Goal: Check status: Check status

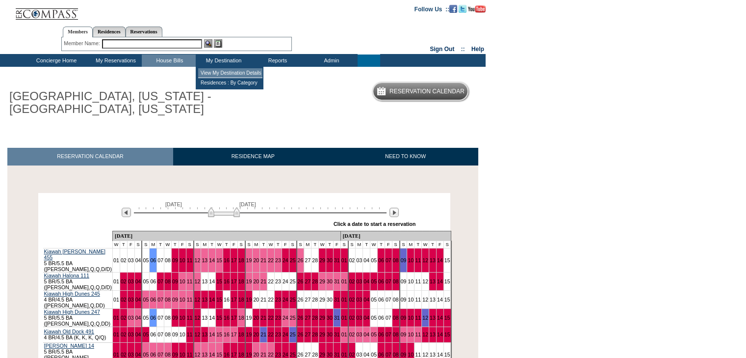
click at [228, 77] on td "View My Destination Details" at bounding box center [230, 73] width 64 height 10
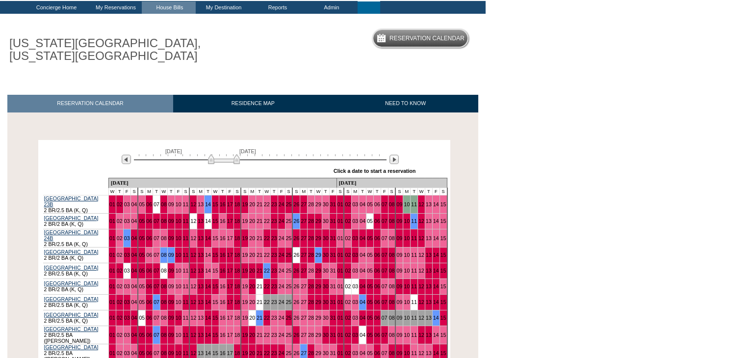
scroll to position [98, 0]
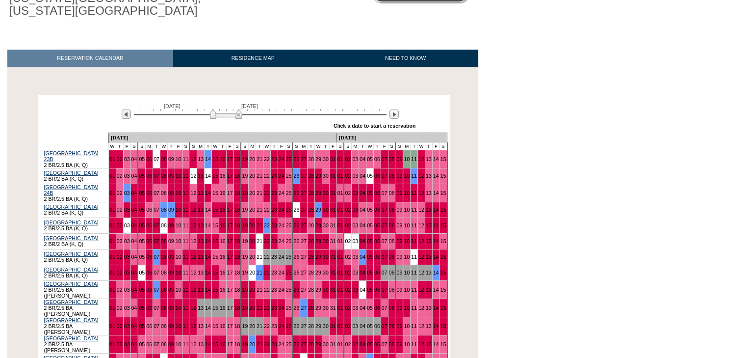
click at [225, 115] on img at bounding box center [226, 114] width 32 height 10
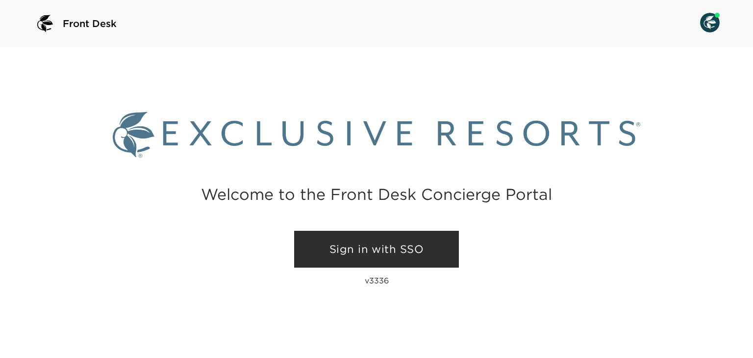
click at [411, 247] on link "Sign in with SSO" at bounding box center [376, 249] width 165 height 37
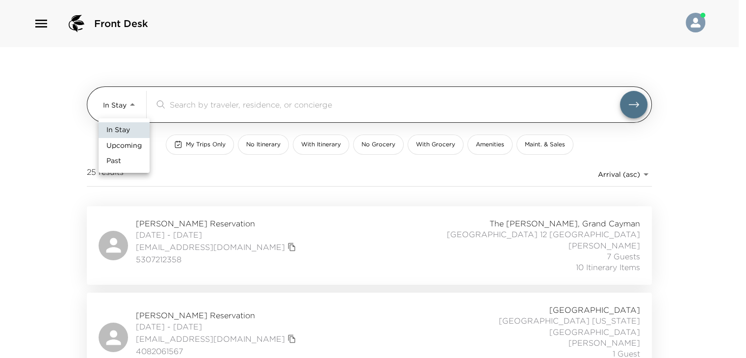
click at [119, 107] on body "Front Desk In Stay In-Stay ​ My Trips Only No Itinerary With Itinerary No Groce…" at bounding box center [373, 179] width 746 height 358
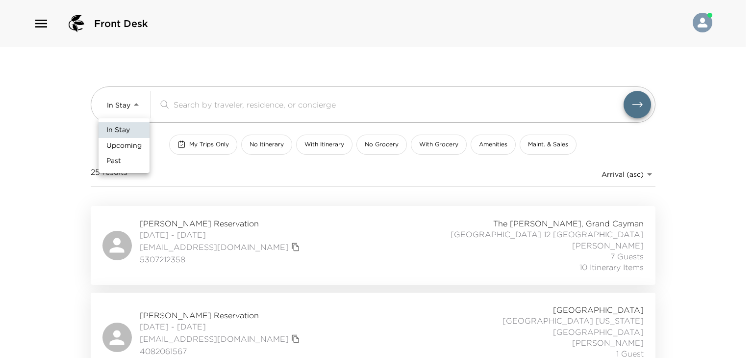
click at [135, 146] on span "Upcoming" at bounding box center [123, 146] width 35 height 10
type input "Upcoming"
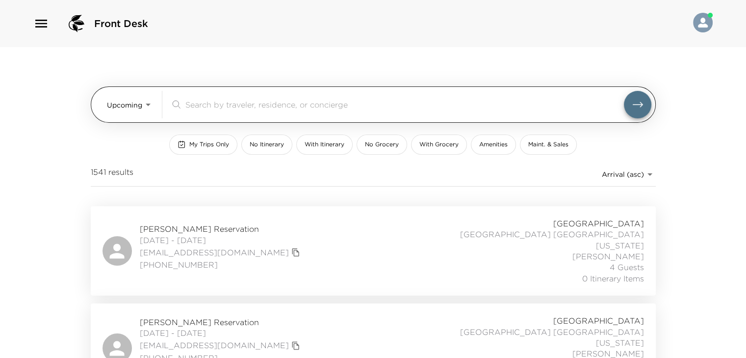
click at [200, 106] on input "search" at bounding box center [404, 104] width 438 height 11
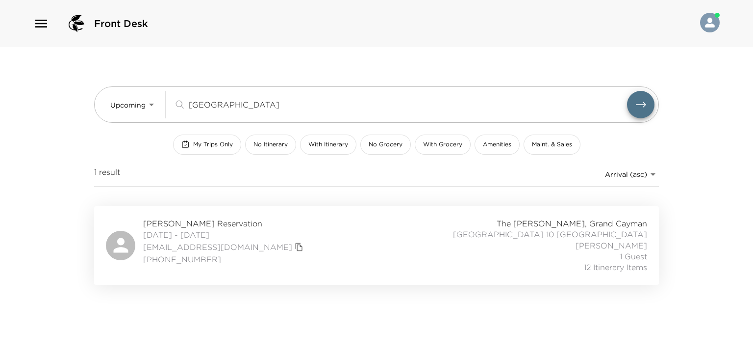
type input "bloise"
click at [156, 228] on span "Christopher Bloise Reservation" at bounding box center [224, 223] width 163 height 11
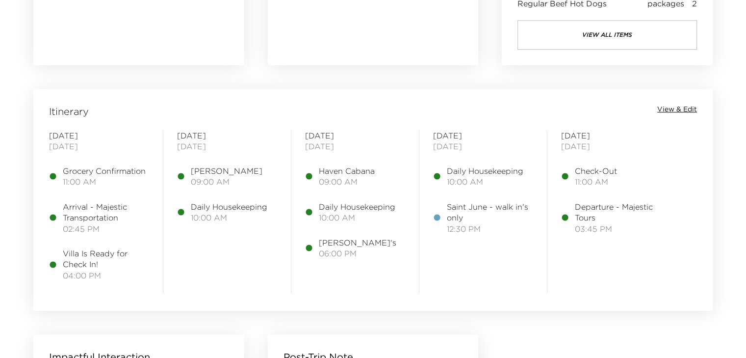
scroll to position [736, 0]
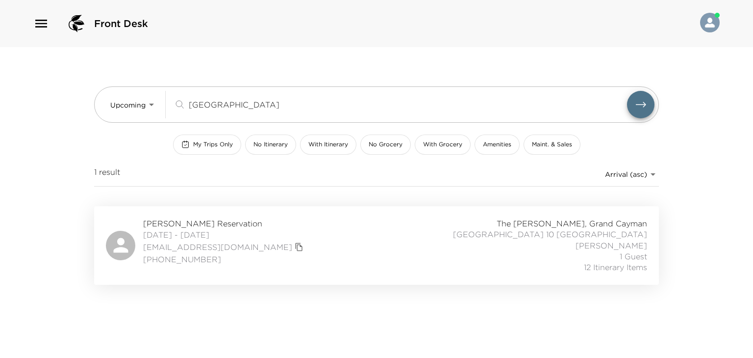
click at [208, 107] on input "[GEOGRAPHIC_DATA]" at bounding box center [408, 104] width 438 height 11
click at [208, 107] on input "bloise" at bounding box center [408, 104] width 438 height 11
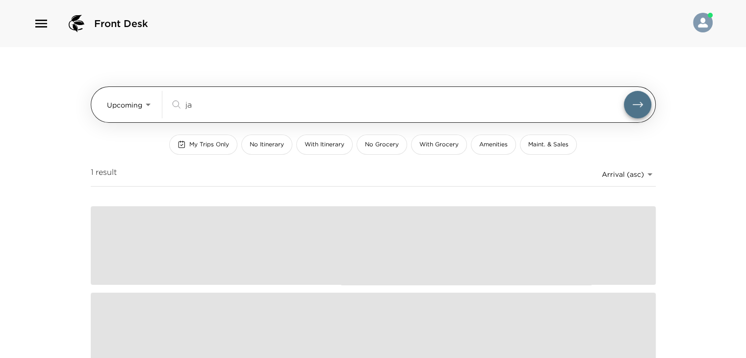
type input "j"
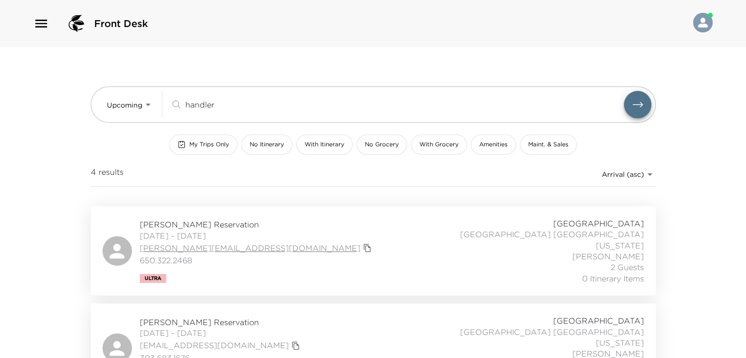
scroll to position [49, 0]
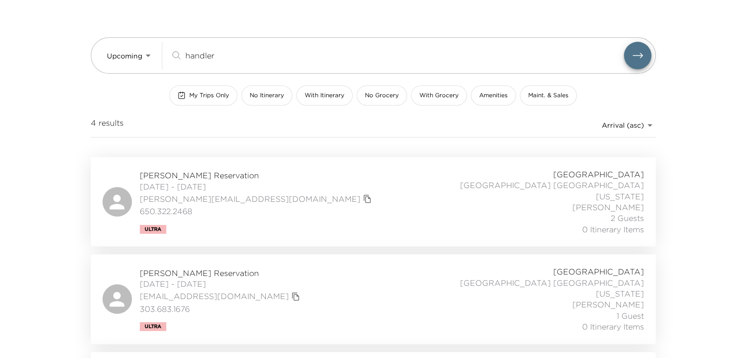
type input "handler"
